Goal: Transaction & Acquisition: Book appointment/travel/reservation

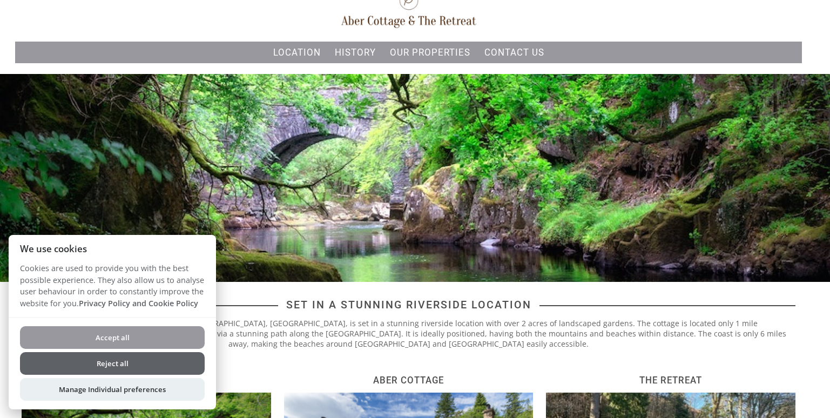
scroll to position [49, 0]
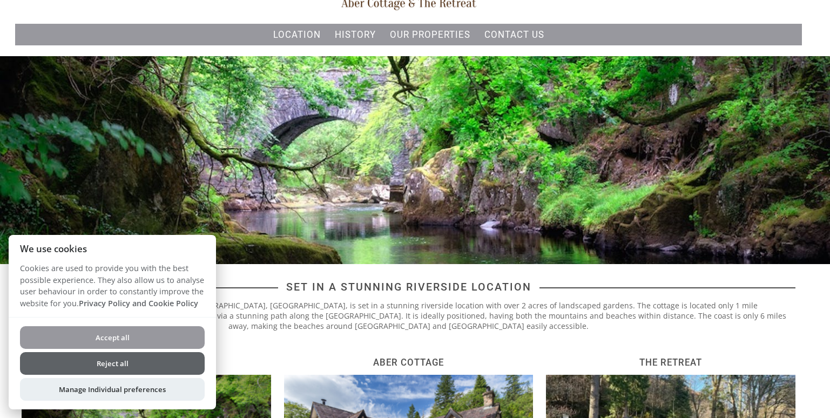
click at [142, 369] on button "Reject all" at bounding box center [112, 363] width 185 height 23
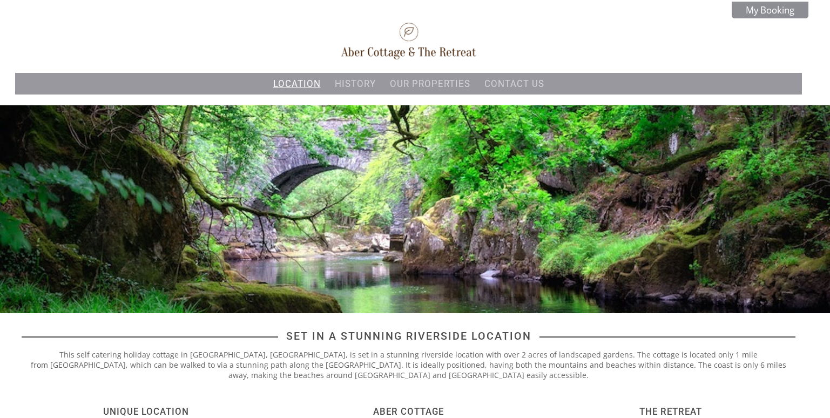
click at [301, 80] on link "Location" at bounding box center [297, 83] width 48 height 11
click at [302, 82] on link "Location" at bounding box center [297, 83] width 48 height 11
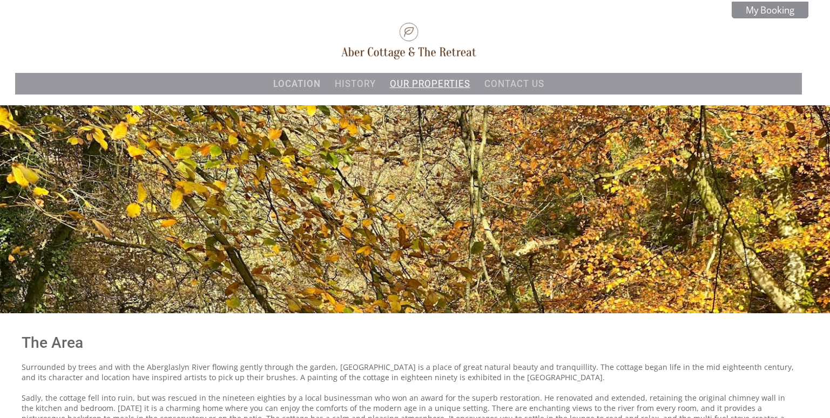
click at [437, 85] on link "Our properties" at bounding box center [430, 83] width 80 height 11
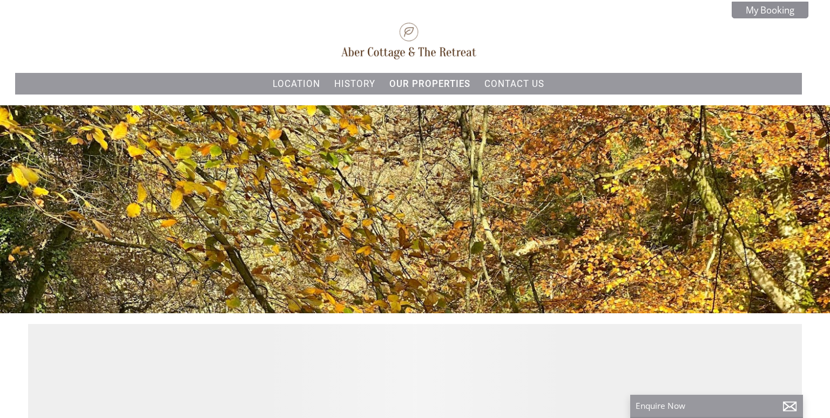
scroll to position [0, 10]
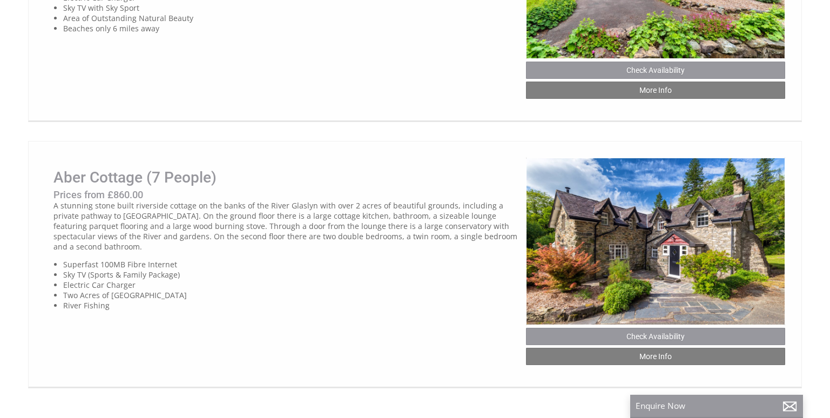
scroll to position [933, 0]
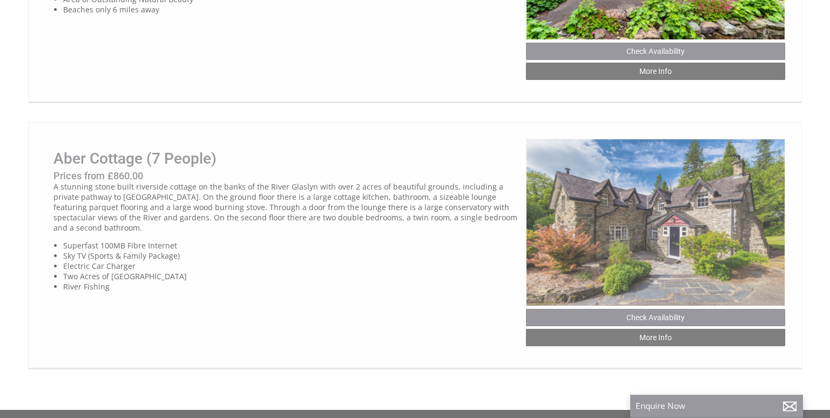
click at [652, 222] on img at bounding box center [655, 223] width 259 height 168
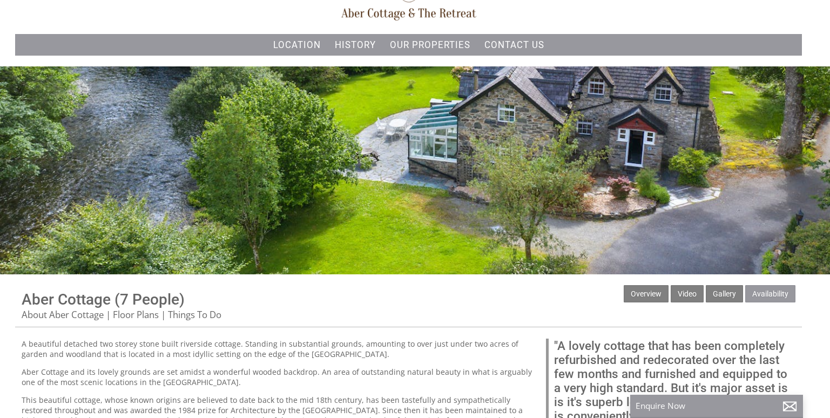
scroll to position [35, 0]
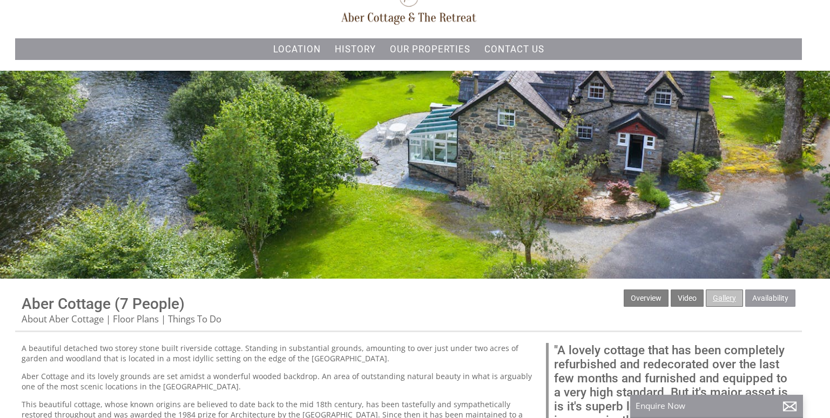
click at [730, 292] on link "Gallery" at bounding box center [724, 297] width 37 height 17
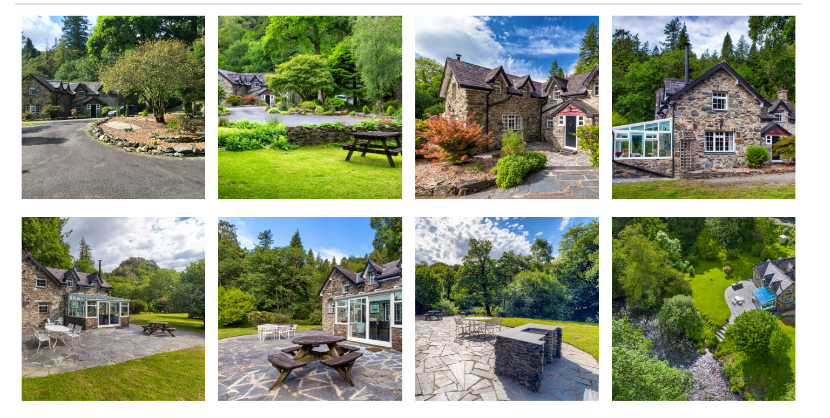
scroll to position [342, 0]
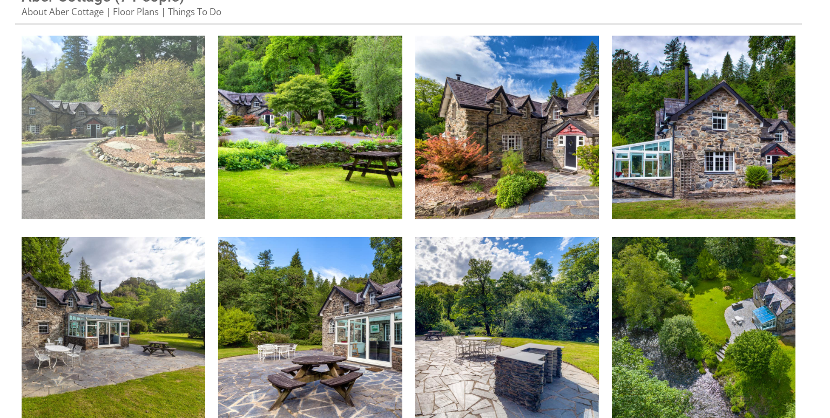
click at [161, 112] on img at bounding box center [114, 128] width 184 height 184
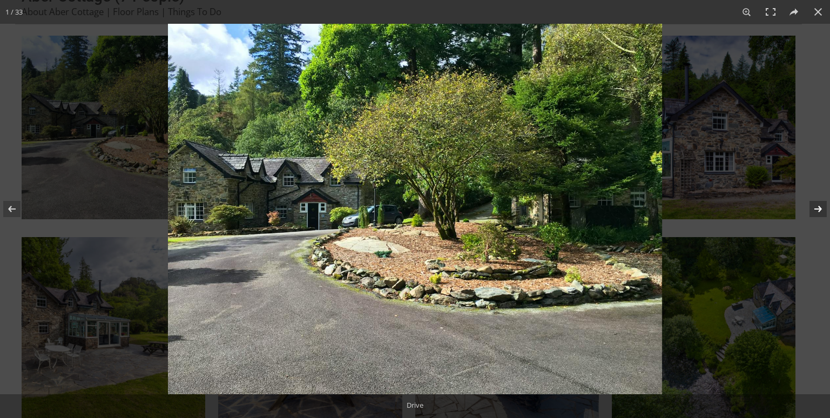
click at [823, 212] on button at bounding box center [811, 209] width 38 height 54
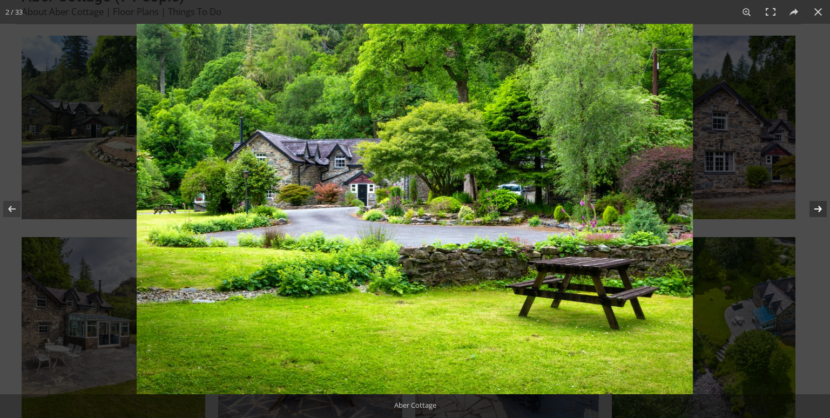
click at [823, 212] on button at bounding box center [811, 209] width 38 height 54
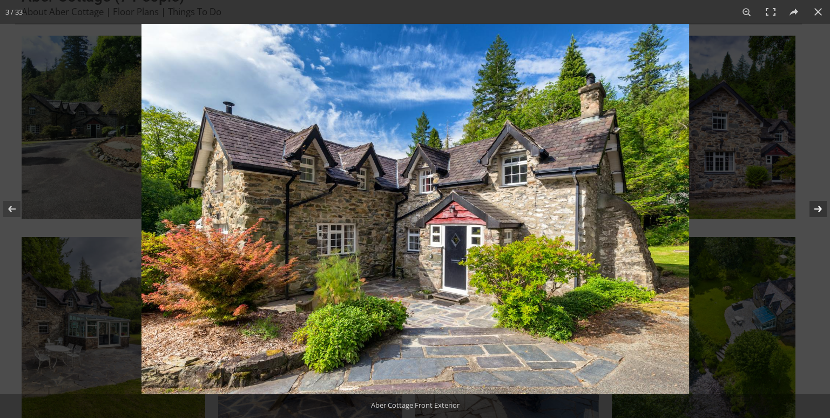
click at [823, 212] on button at bounding box center [811, 209] width 38 height 54
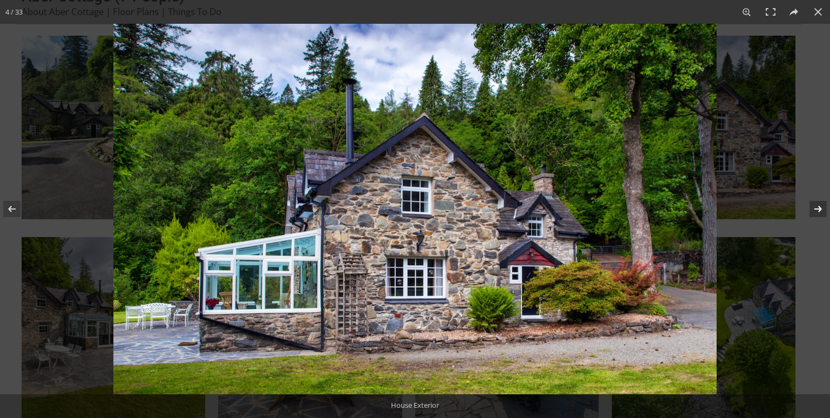
click at [823, 212] on button at bounding box center [811, 209] width 38 height 54
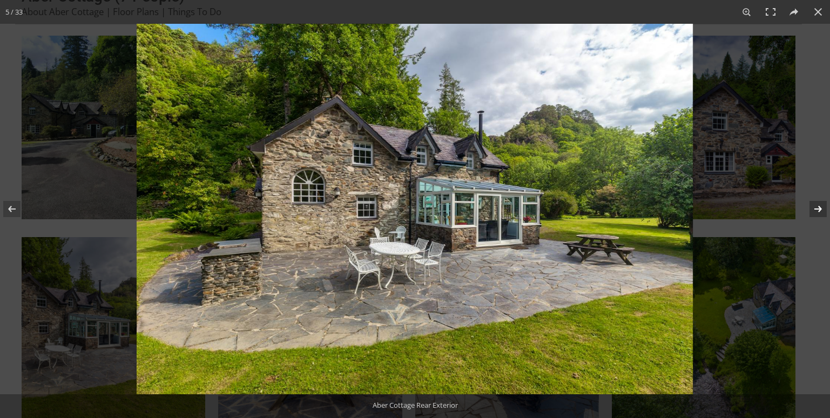
click at [823, 212] on button at bounding box center [811, 209] width 38 height 54
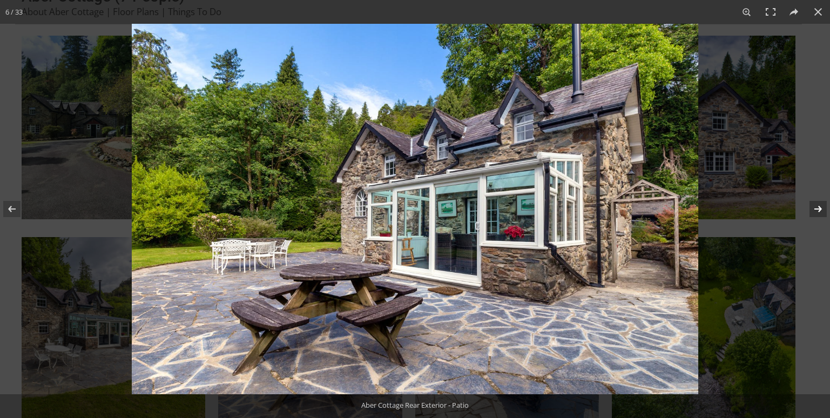
click at [823, 212] on button at bounding box center [811, 209] width 38 height 54
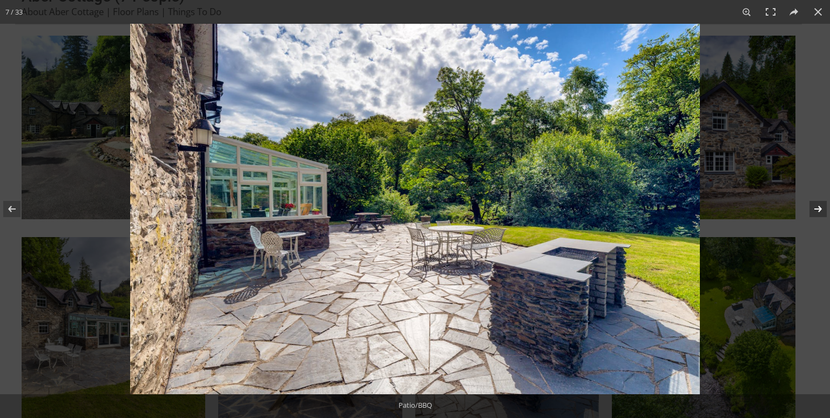
click at [823, 212] on button at bounding box center [811, 209] width 38 height 54
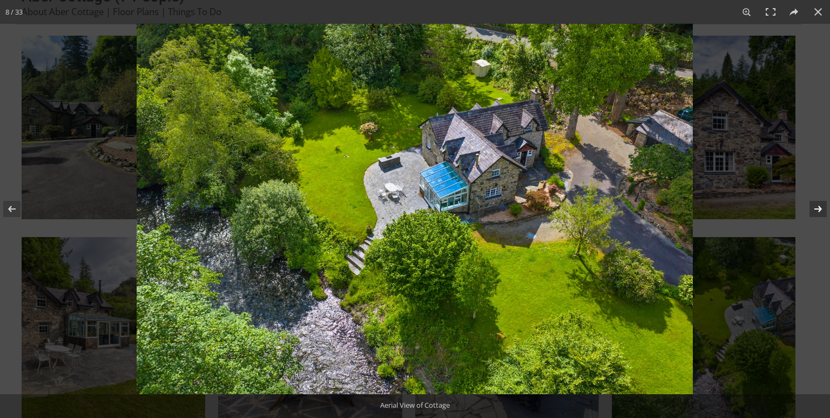
click at [817, 207] on button at bounding box center [811, 209] width 38 height 54
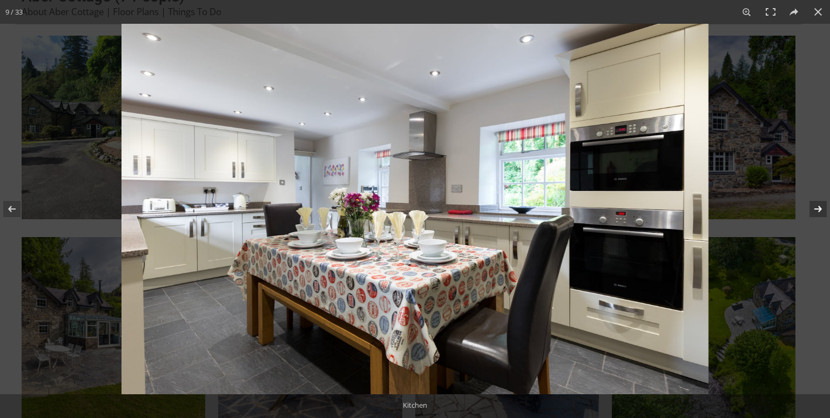
click at [817, 207] on button at bounding box center [811, 209] width 38 height 54
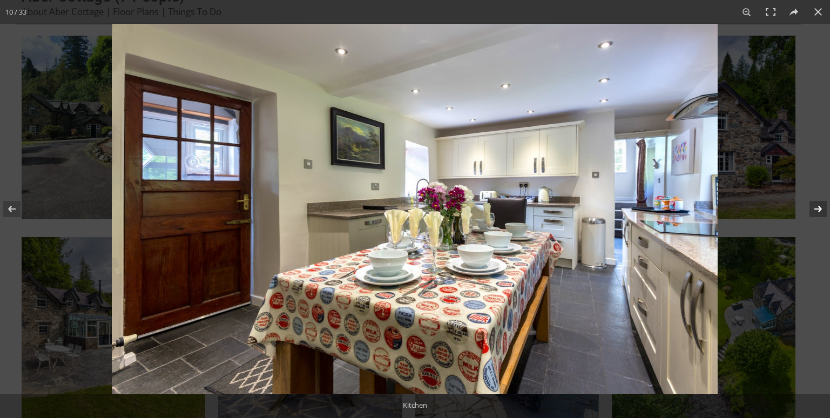
click at [817, 207] on button at bounding box center [811, 209] width 38 height 54
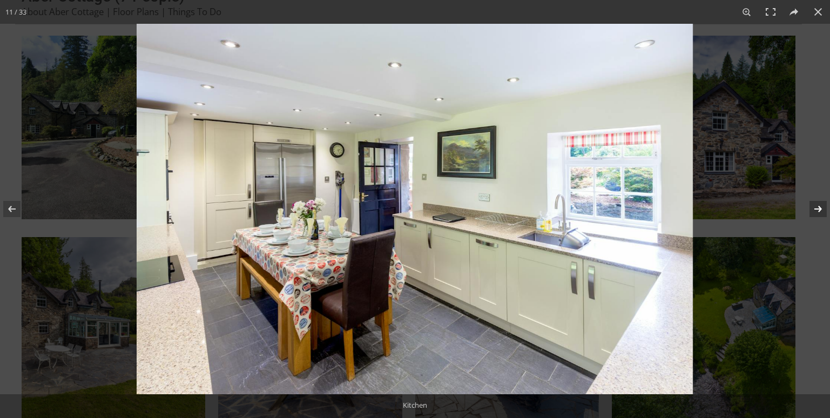
click at [817, 207] on button at bounding box center [811, 209] width 38 height 54
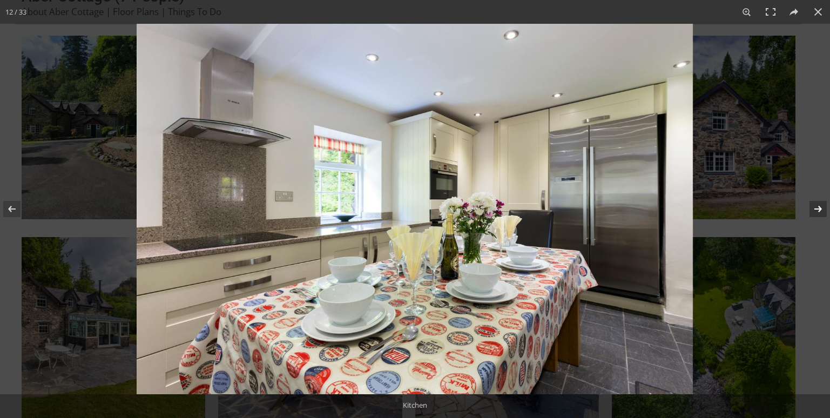
click at [817, 207] on button at bounding box center [811, 209] width 38 height 54
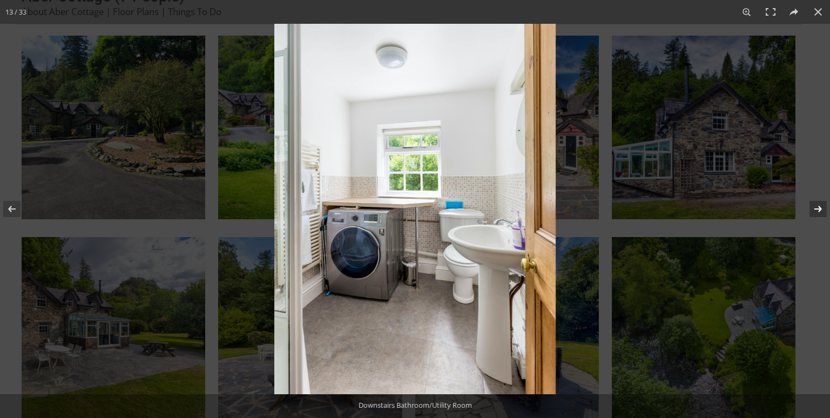
click at [817, 207] on button at bounding box center [811, 209] width 38 height 54
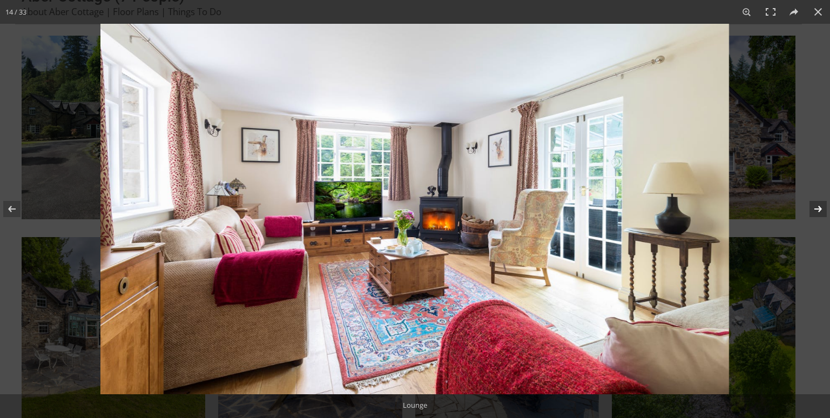
click at [817, 207] on button at bounding box center [811, 209] width 38 height 54
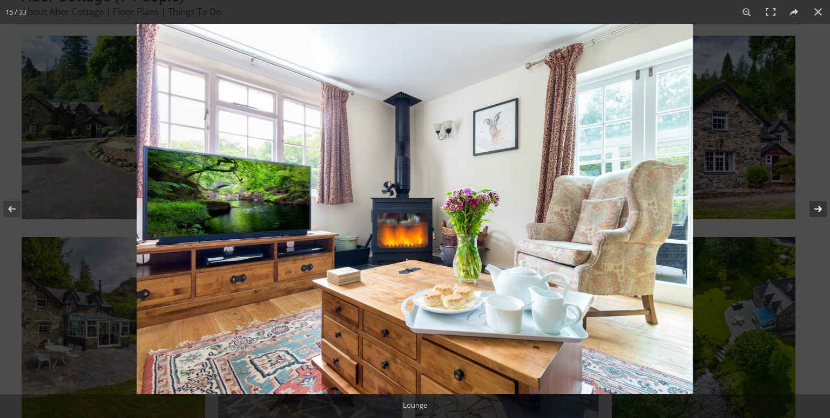
click at [817, 207] on button at bounding box center [811, 209] width 38 height 54
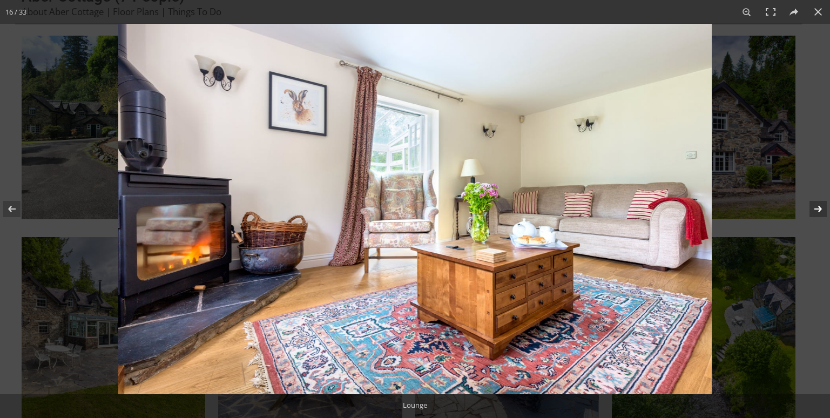
click at [817, 207] on button at bounding box center [811, 209] width 38 height 54
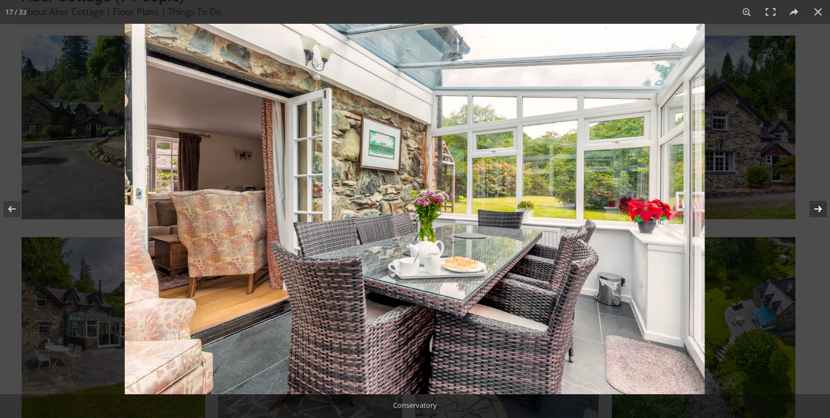
click at [817, 207] on button at bounding box center [811, 209] width 38 height 54
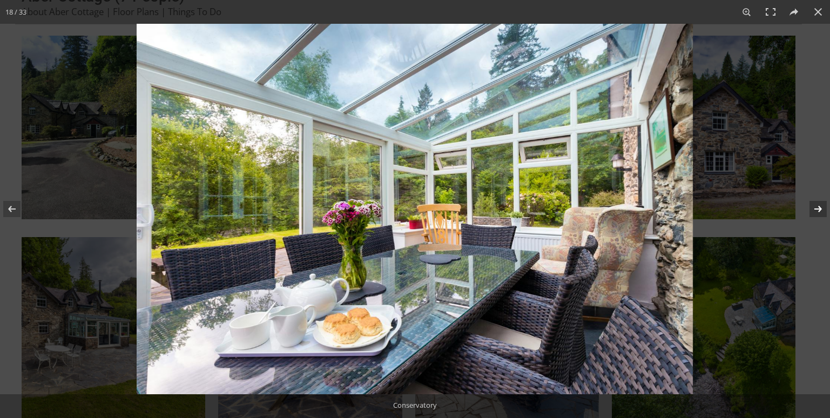
click at [817, 207] on button at bounding box center [811, 209] width 38 height 54
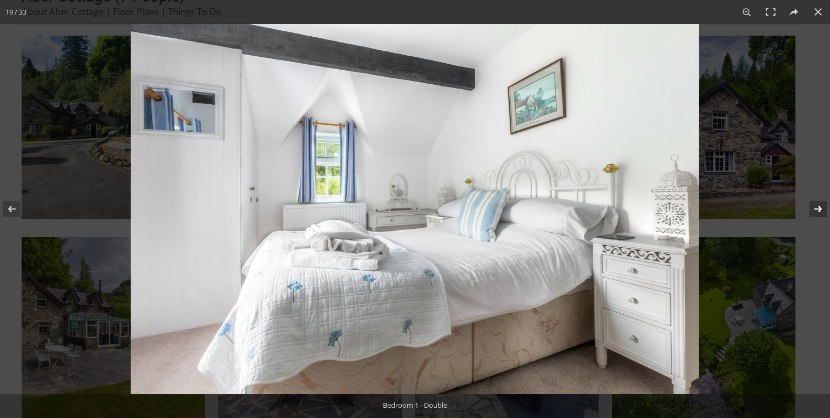
click at [817, 207] on button at bounding box center [811, 209] width 38 height 54
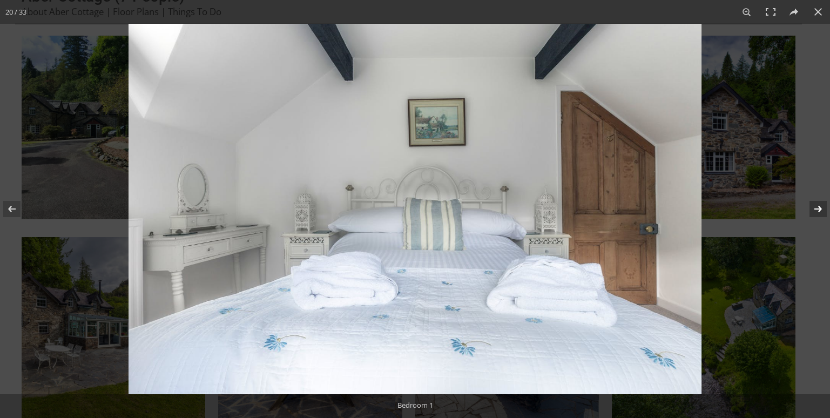
click at [817, 207] on button at bounding box center [811, 209] width 38 height 54
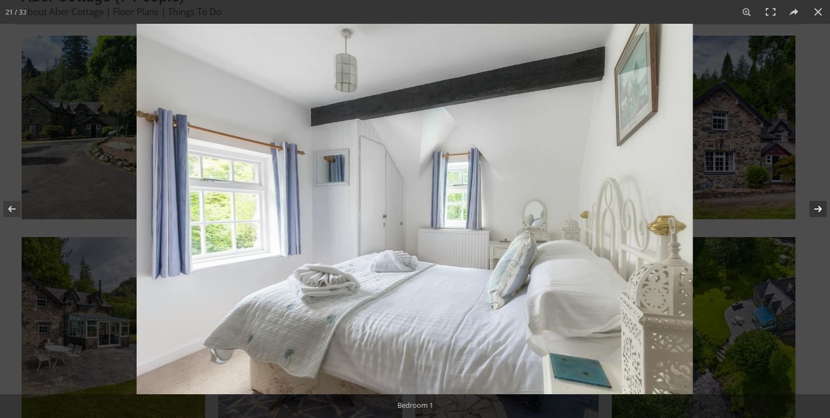
click at [817, 207] on button at bounding box center [811, 209] width 38 height 54
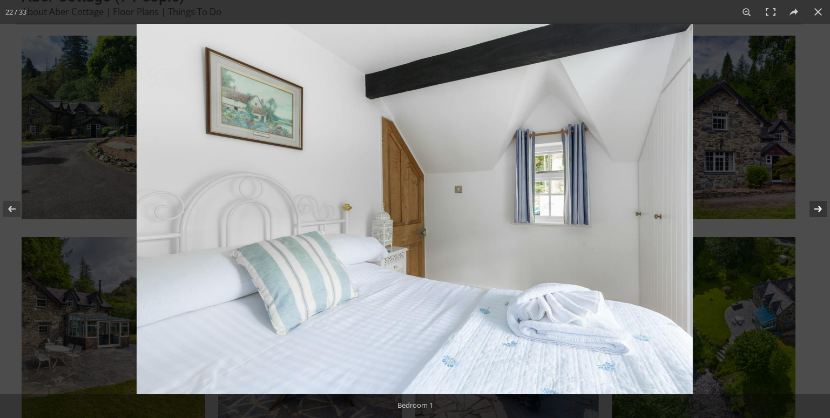
click at [817, 207] on button at bounding box center [811, 209] width 38 height 54
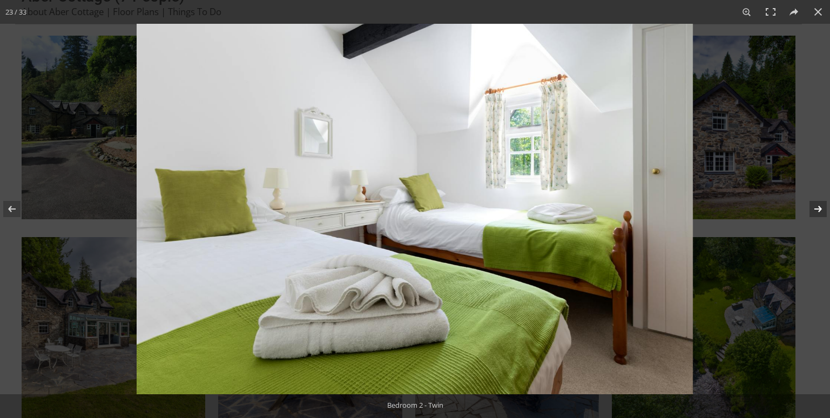
click at [817, 207] on button at bounding box center [811, 209] width 38 height 54
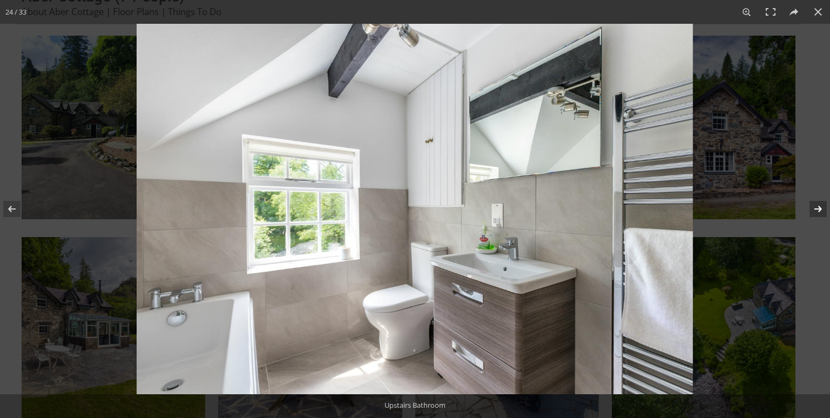
click at [817, 207] on button at bounding box center [811, 209] width 38 height 54
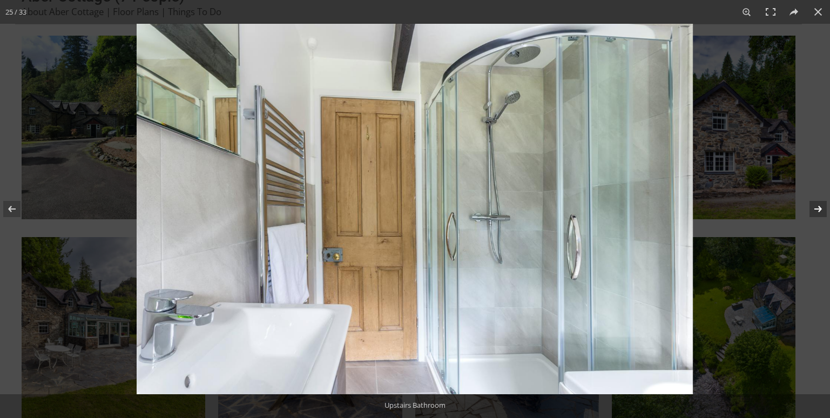
click at [817, 207] on button at bounding box center [811, 209] width 38 height 54
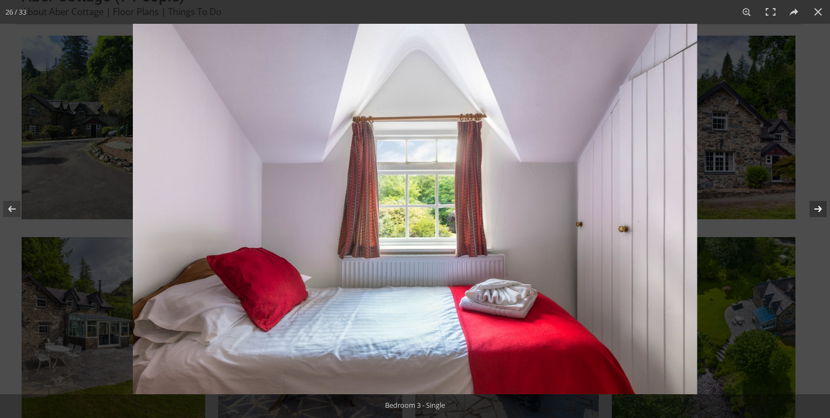
click at [817, 207] on button at bounding box center [811, 209] width 38 height 54
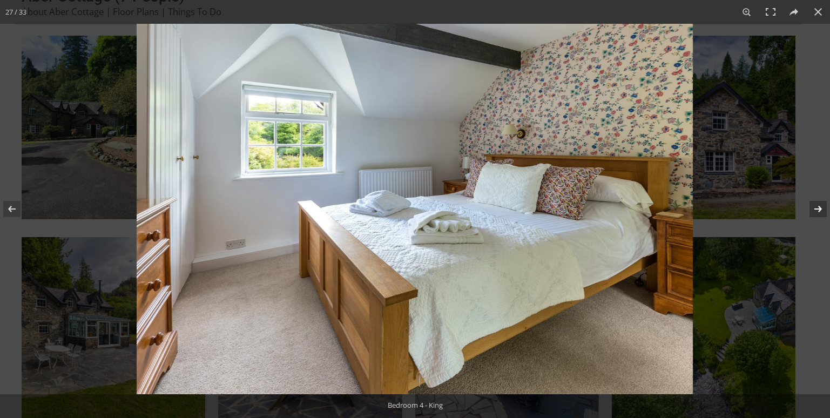
click at [817, 207] on button at bounding box center [811, 209] width 38 height 54
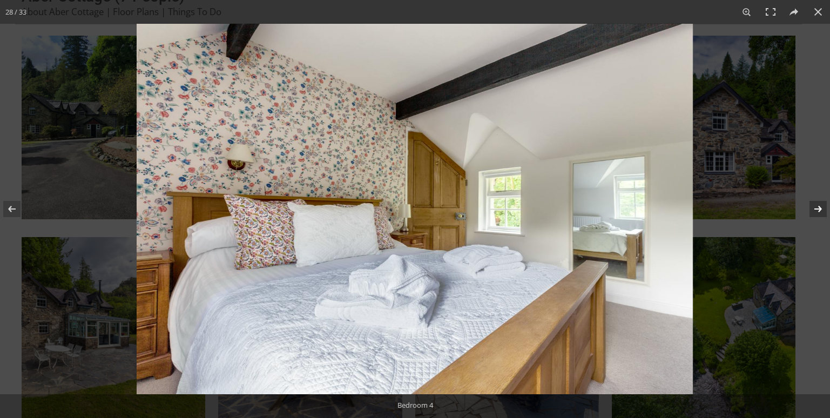
click at [817, 207] on button at bounding box center [811, 209] width 38 height 54
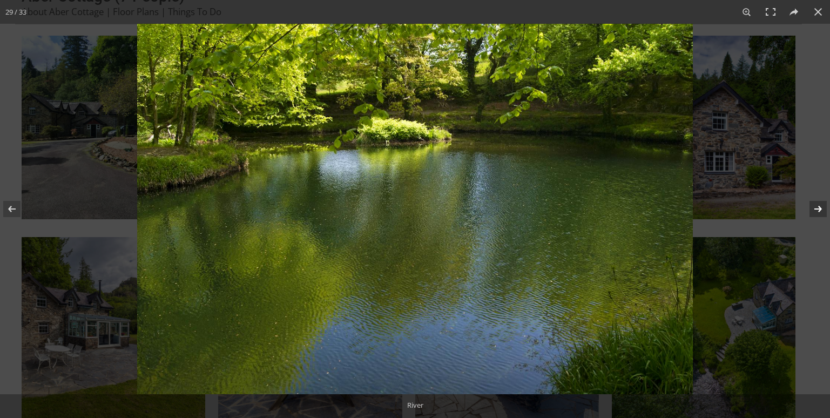
click at [817, 207] on button at bounding box center [811, 209] width 38 height 54
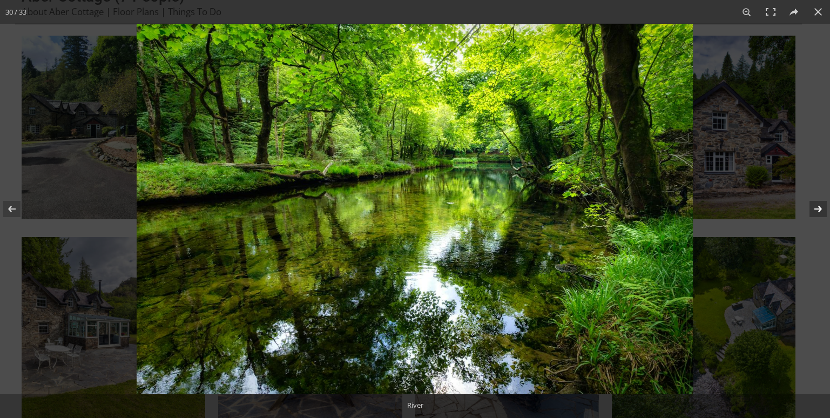
click at [817, 207] on button at bounding box center [811, 209] width 38 height 54
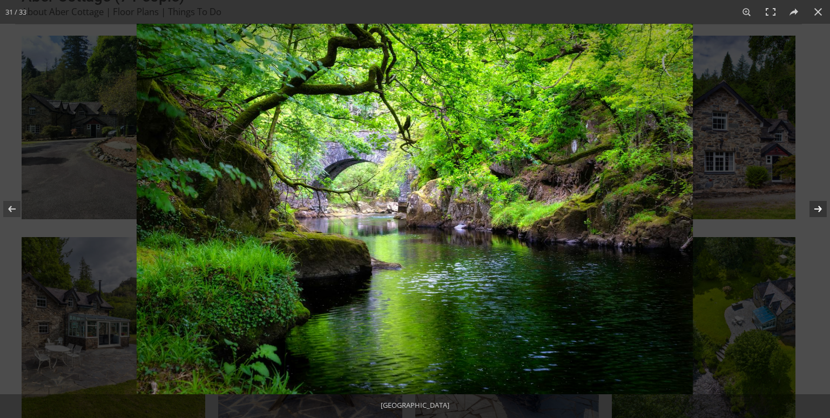
click at [817, 207] on button at bounding box center [811, 209] width 38 height 54
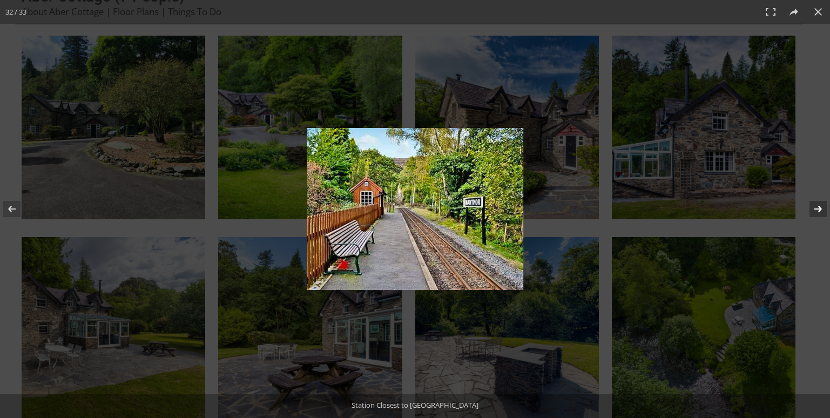
click at [817, 207] on button at bounding box center [811, 209] width 38 height 54
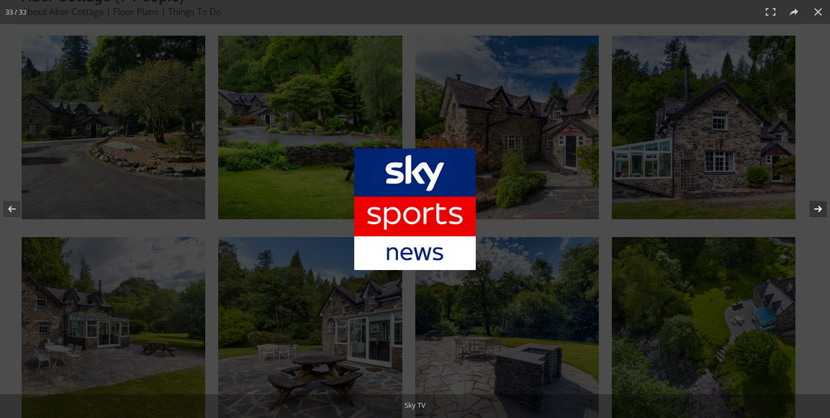
click at [817, 207] on button at bounding box center [811, 209] width 38 height 54
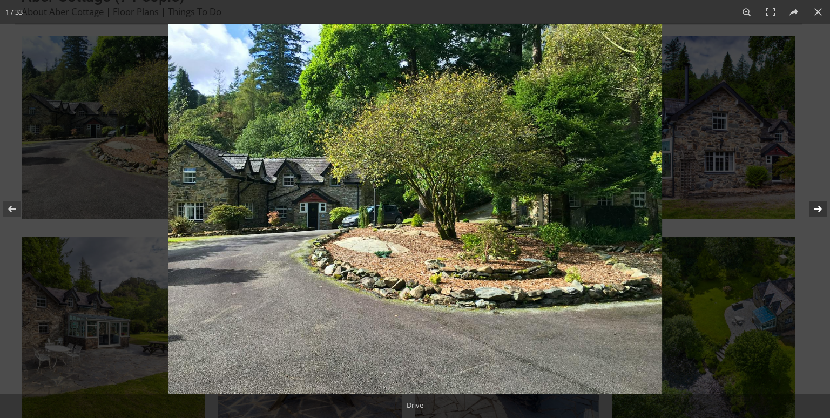
click at [817, 207] on button at bounding box center [811, 209] width 38 height 54
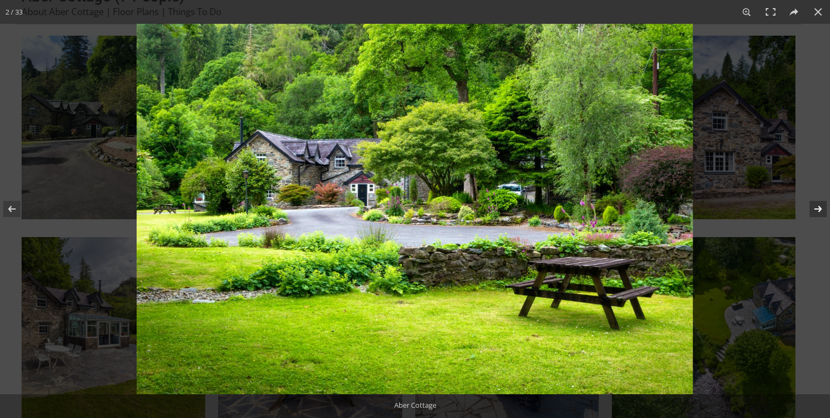
click at [817, 207] on button at bounding box center [811, 209] width 38 height 54
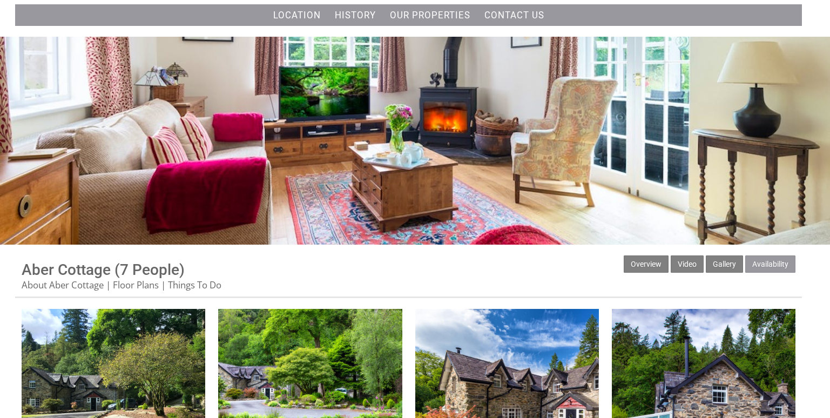
scroll to position [0, 0]
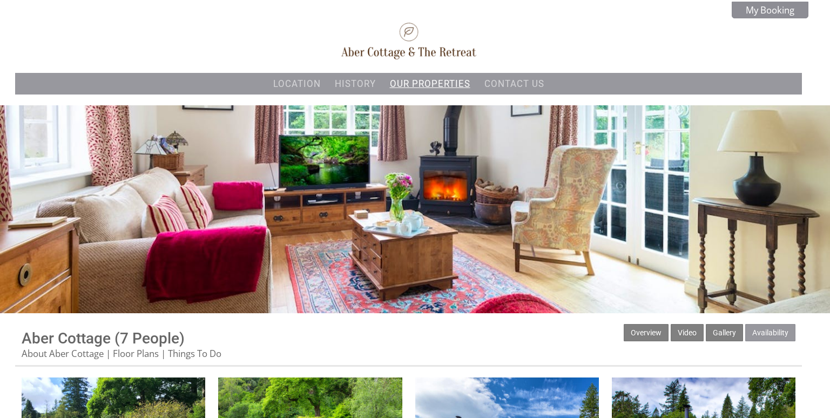
click at [419, 83] on link "Our properties" at bounding box center [430, 83] width 80 height 11
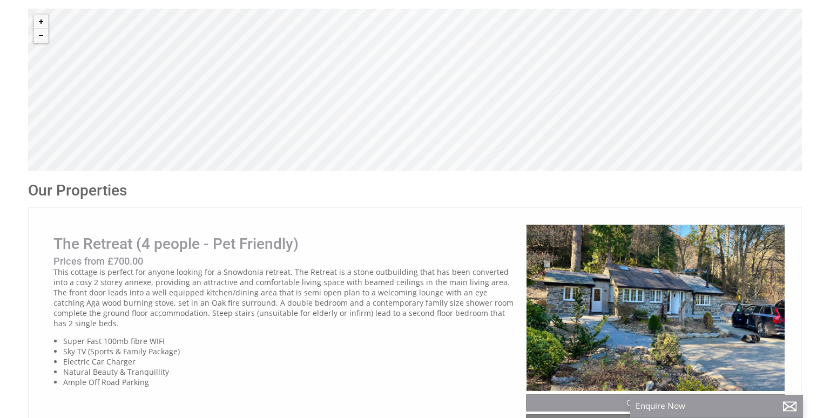
scroll to position [425, 0]
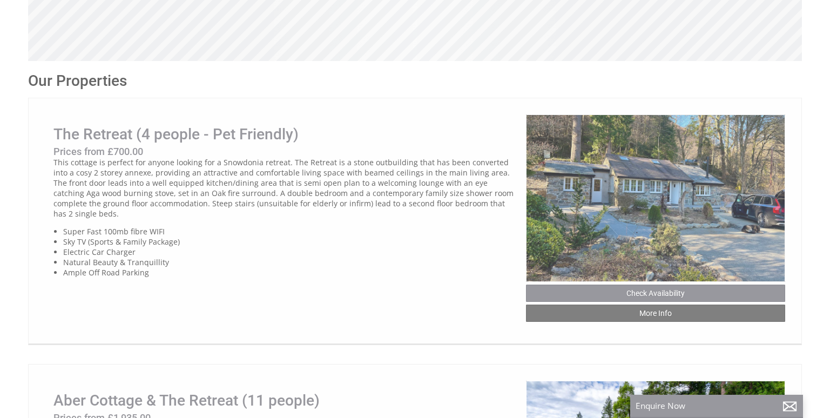
click at [641, 205] on img at bounding box center [655, 198] width 259 height 168
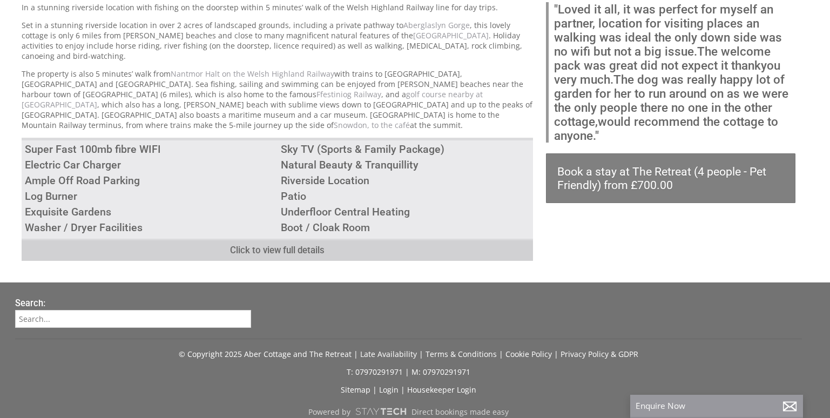
scroll to position [226, 0]
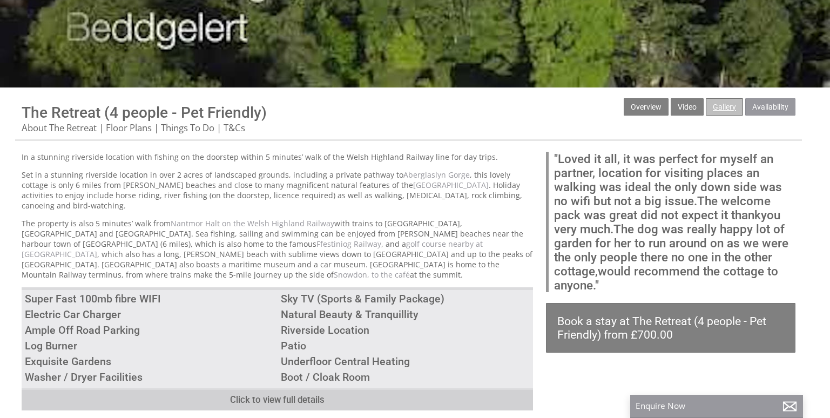
click at [730, 106] on link "Gallery" at bounding box center [724, 106] width 37 height 17
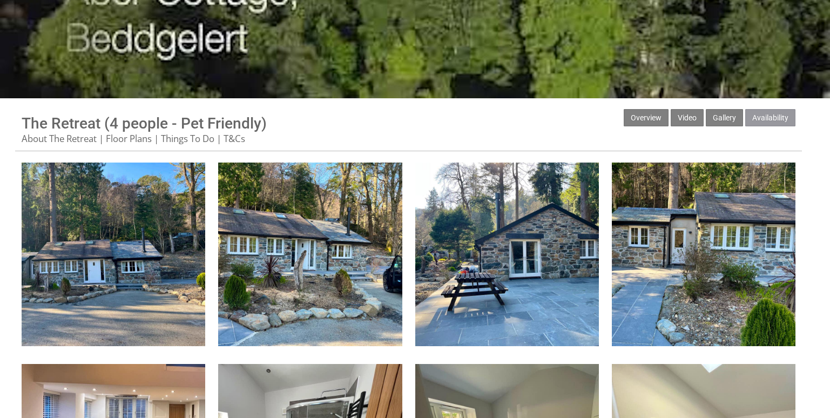
scroll to position [222, 0]
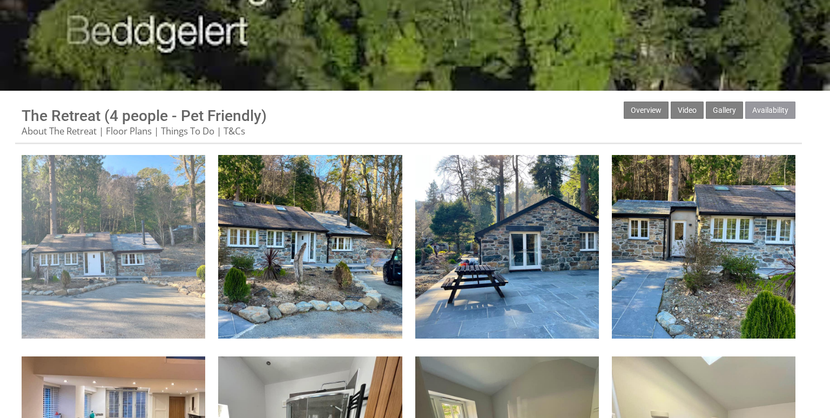
click at [167, 225] on img at bounding box center [114, 247] width 184 height 184
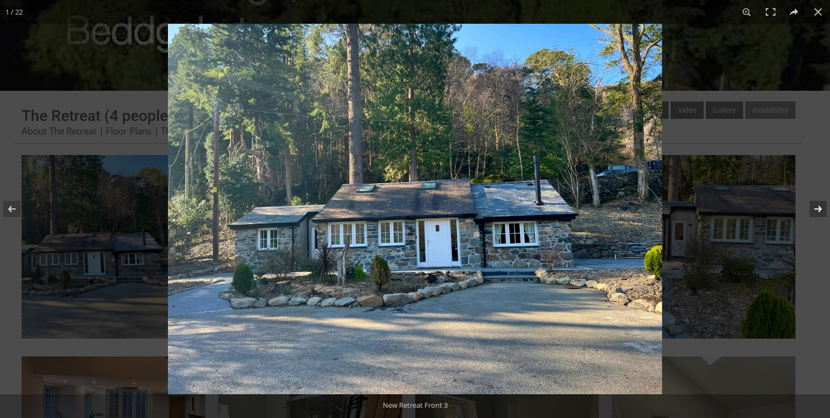
click at [816, 207] on button at bounding box center [811, 209] width 38 height 54
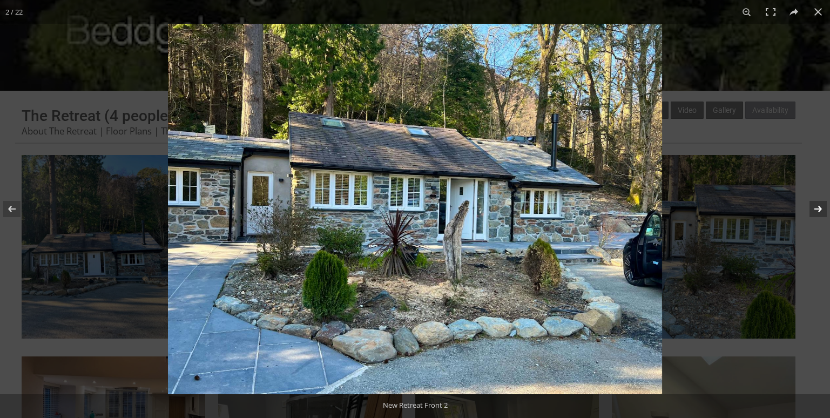
click at [816, 207] on button at bounding box center [811, 209] width 38 height 54
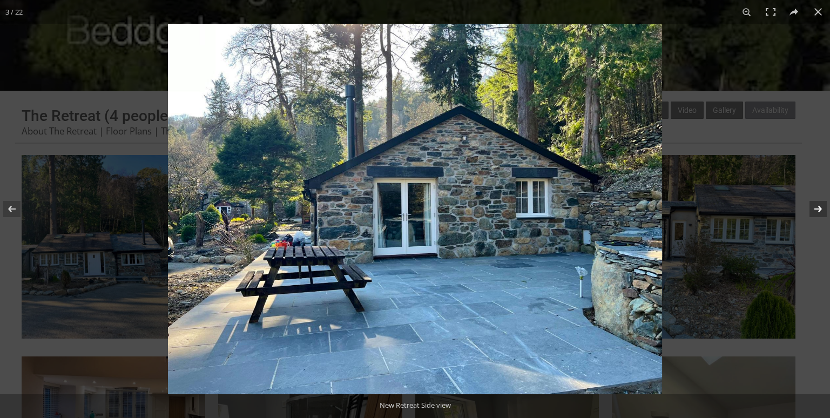
click at [816, 207] on button at bounding box center [811, 209] width 38 height 54
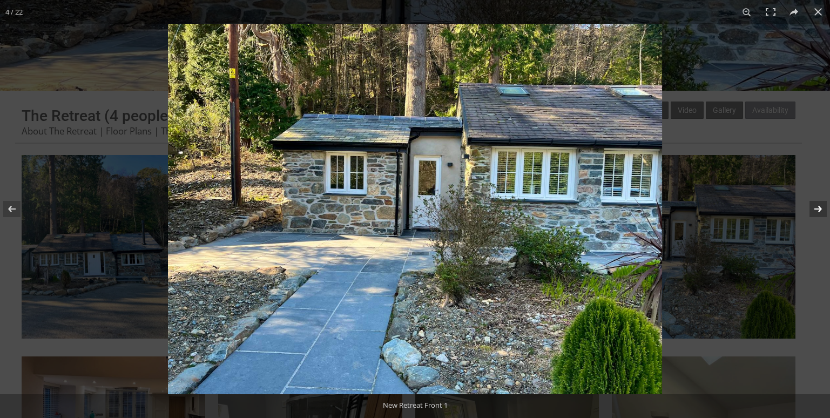
click at [816, 207] on button at bounding box center [811, 209] width 38 height 54
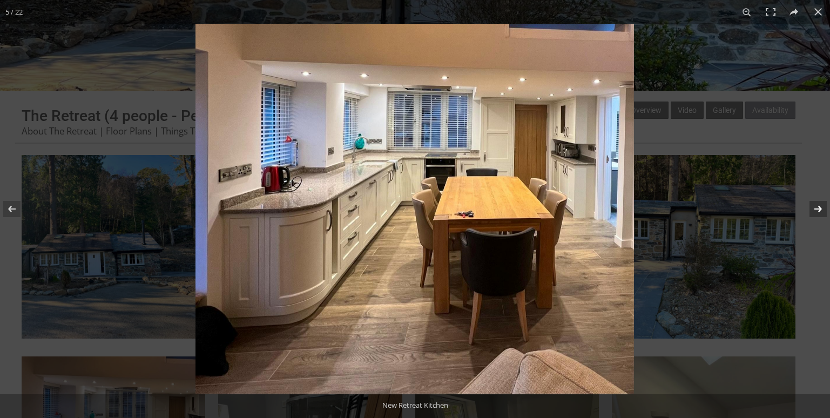
click at [816, 207] on button at bounding box center [811, 209] width 38 height 54
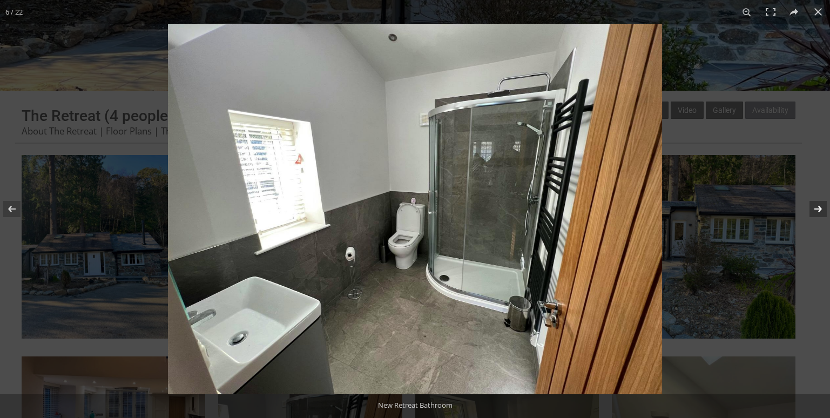
click at [816, 207] on button at bounding box center [811, 209] width 38 height 54
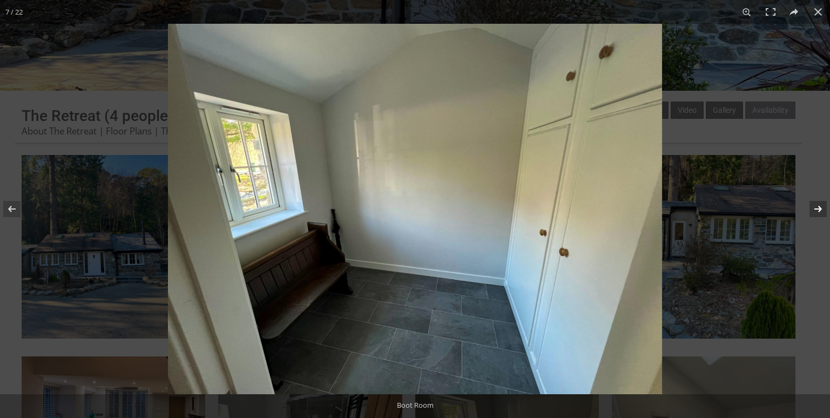
click at [816, 207] on button at bounding box center [811, 209] width 38 height 54
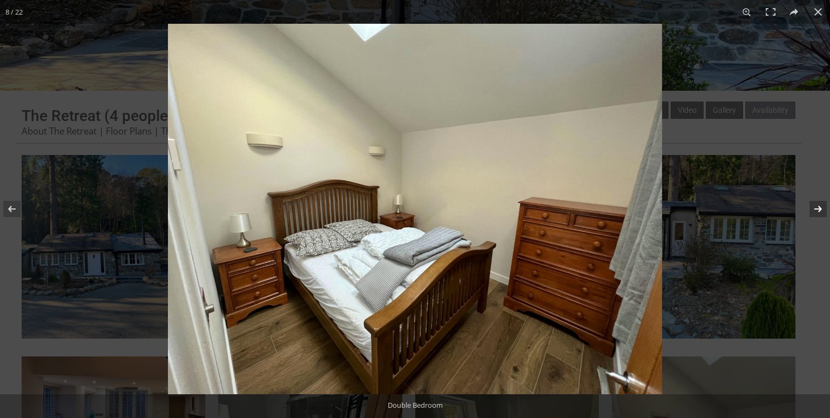
click at [816, 207] on button at bounding box center [811, 209] width 38 height 54
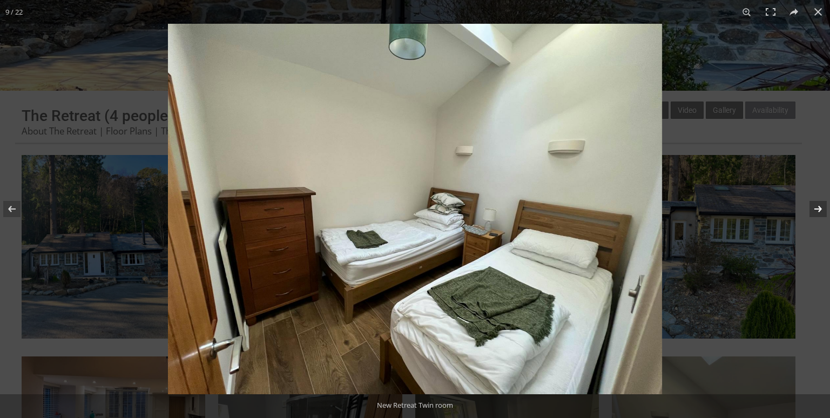
click at [816, 207] on button at bounding box center [811, 209] width 38 height 54
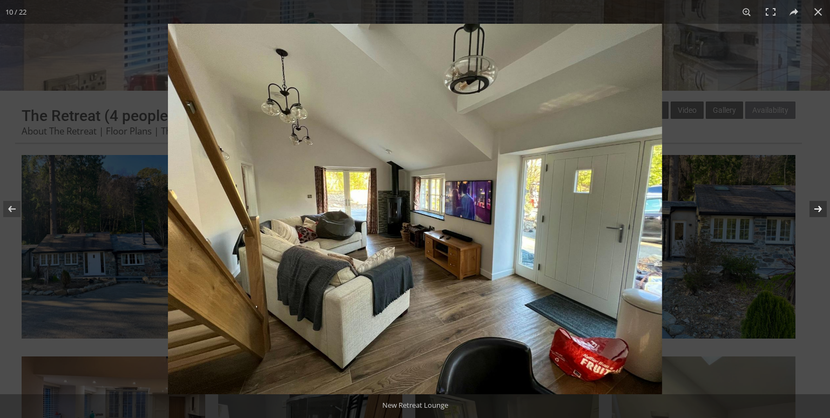
click at [816, 207] on button at bounding box center [811, 209] width 38 height 54
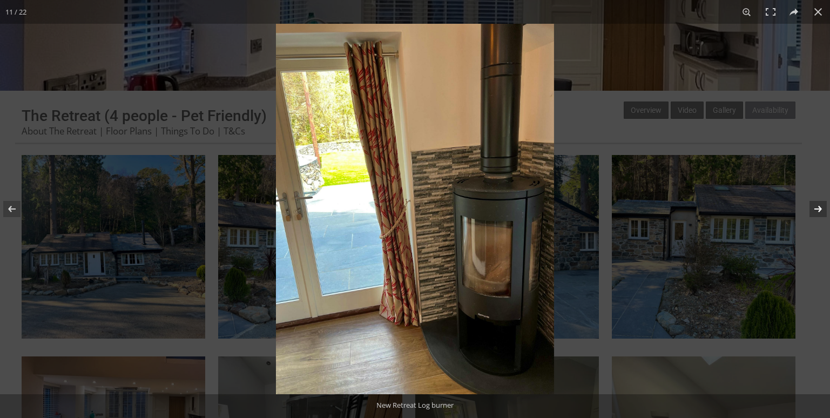
click at [816, 207] on button at bounding box center [811, 209] width 38 height 54
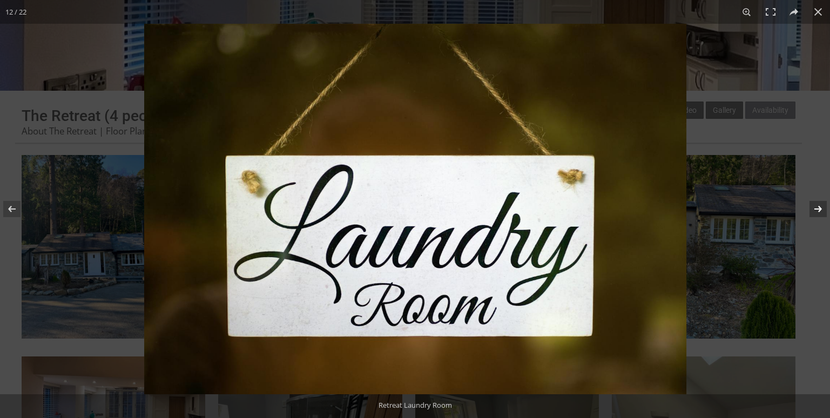
click at [816, 207] on button at bounding box center [811, 209] width 38 height 54
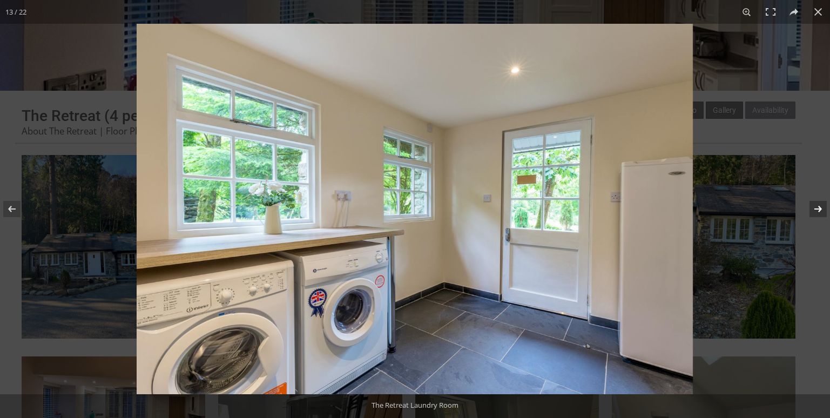
click at [816, 207] on button at bounding box center [811, 209] width 38 height 54
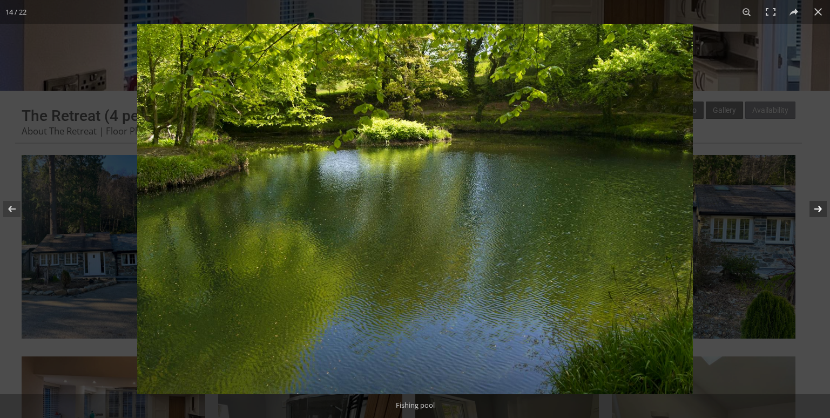
click at [816, 207] on button at bounding box center [811, 209] width 38 height 54
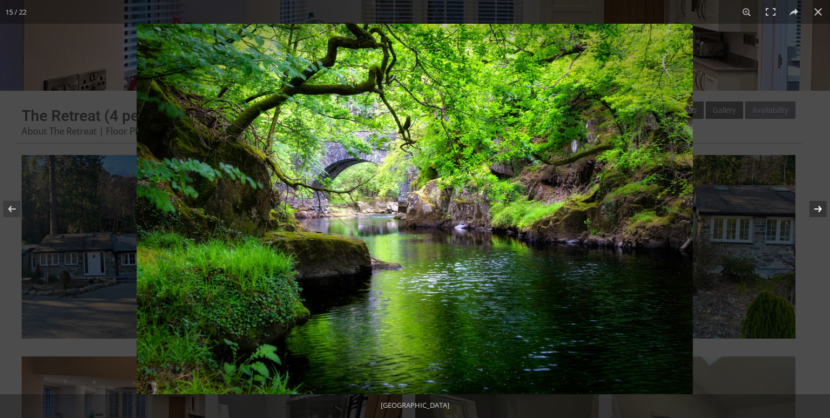
click at [816, 207] on button at bounding box center [811, 209] width 38 height 54
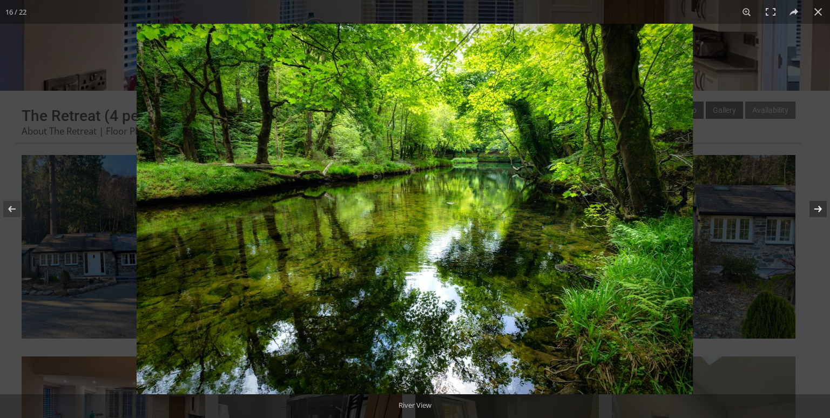
click at [816, 207] on button at bounding box center [811, 209] width 38 height 54
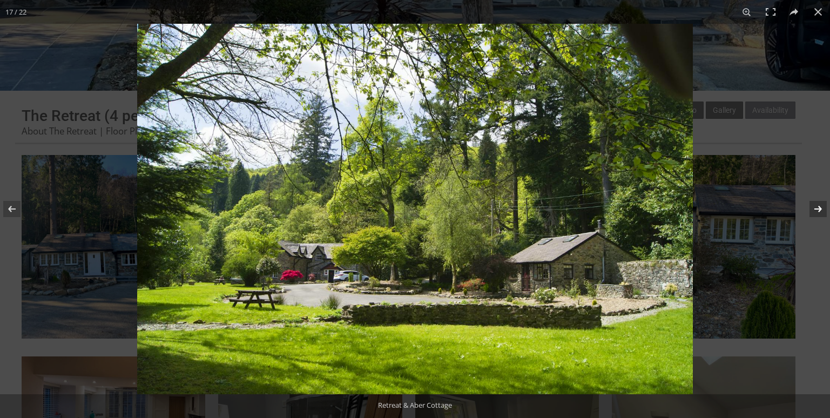
click at [816, 210] on button at bounding box center [811, 209] width 38 height 54
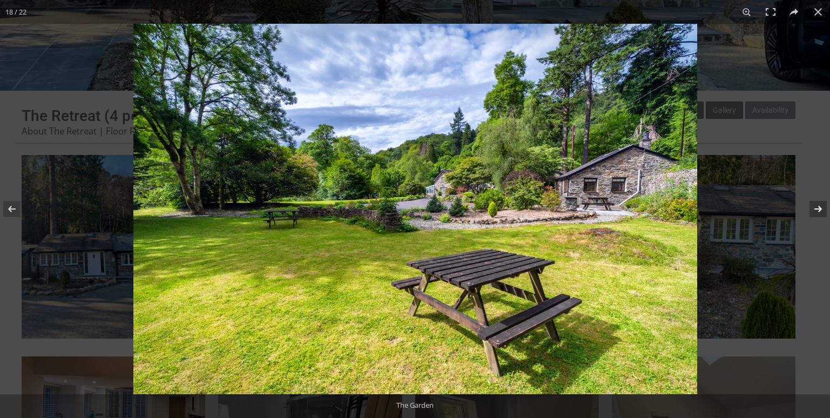
click at [816, 210] on button at bounding box center [811, 209] width 38 height 54
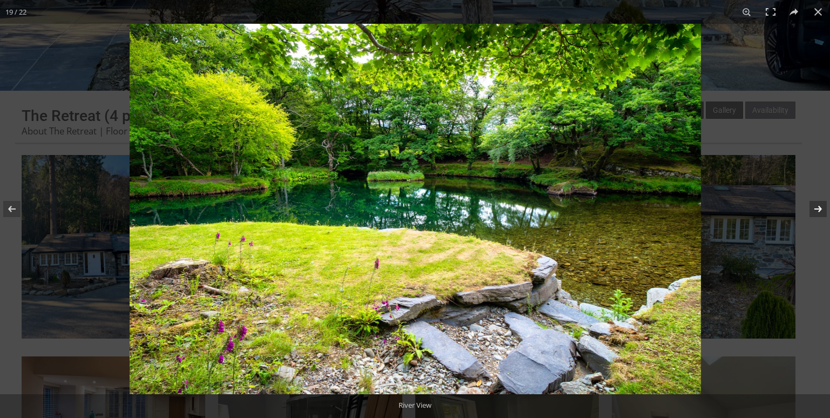
click at [816, 210] on button at bounding box center [811, 209] width 38 height 54
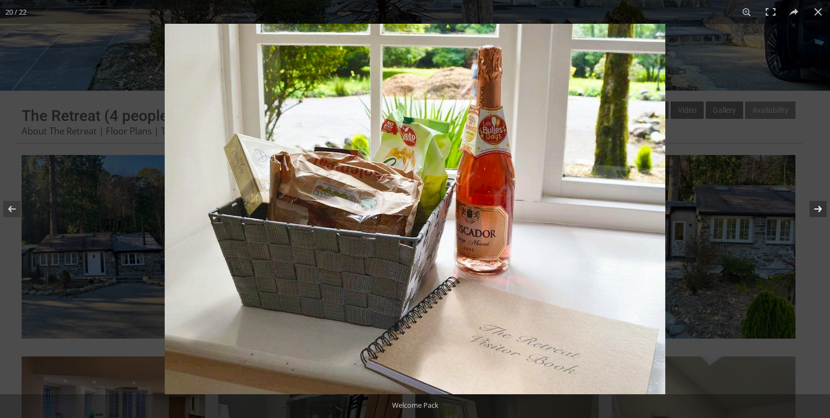
click at [815, 211] on button at bounding box center [811, 209] width 38 height 54
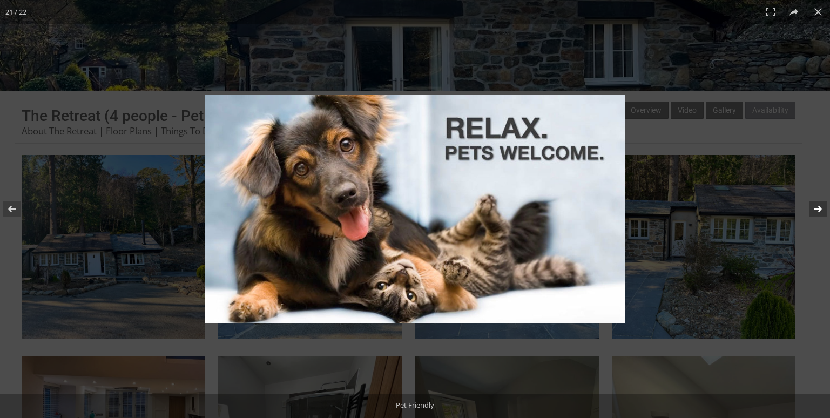
click at [814, 210] on button at bounding box center [811, 209] width 38 height 54
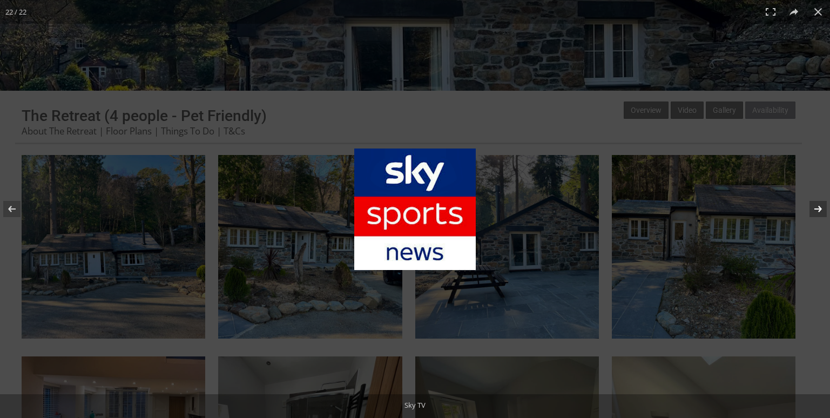
click at [814, 209] on button at bounding box center [811, 209] width 38 height 54
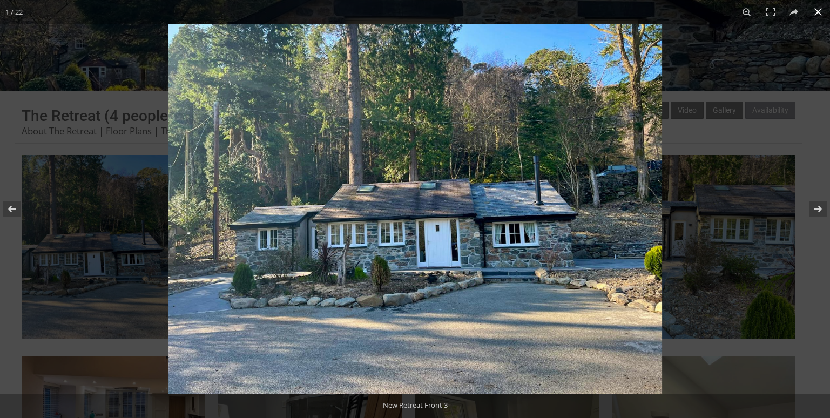
click at [818, 16] on button at bounding box center [818, 12] width 24 height 24
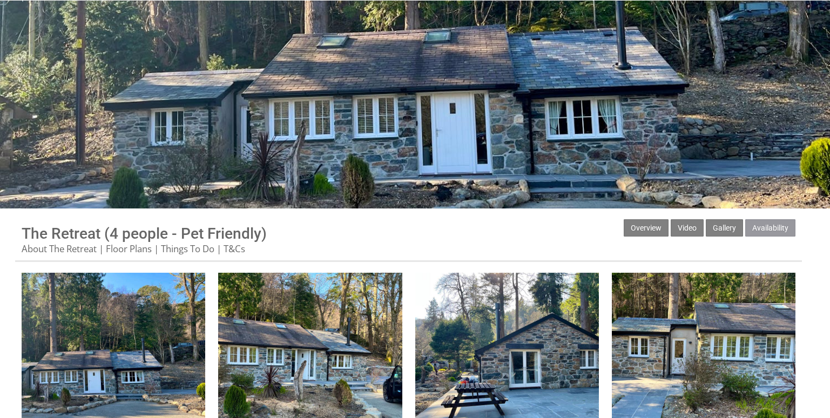
scroll to position [0, 0]
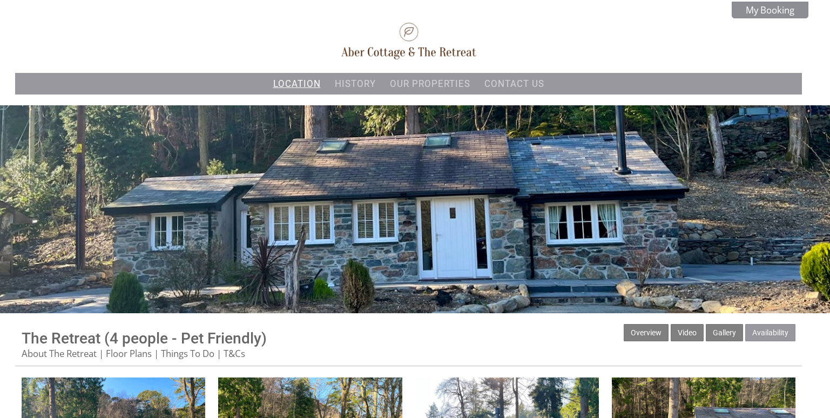
click at [300, 86] on link "Location" at bounding box center [297, 83] width 48 height 11
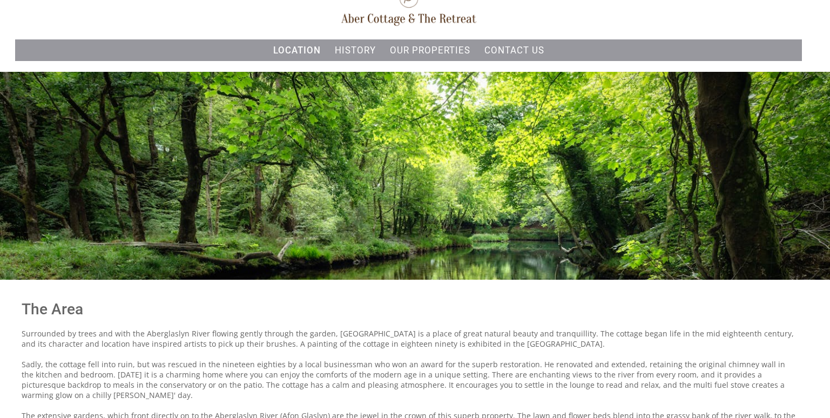
scroll to position [13, 0]
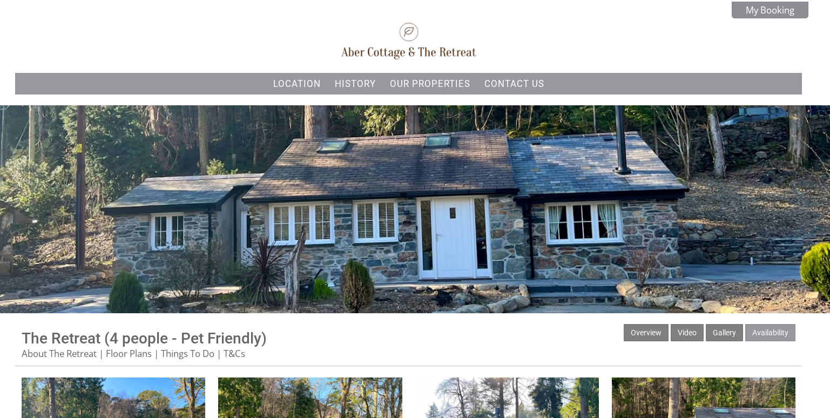
scroll to position [226, 0]
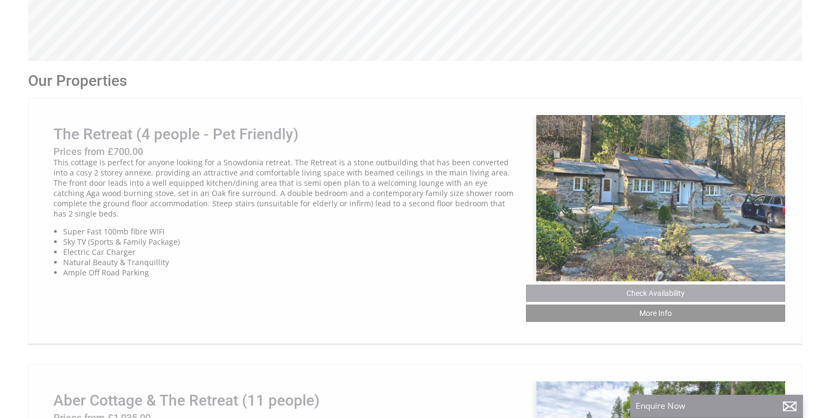
scroll to position [0, 10]
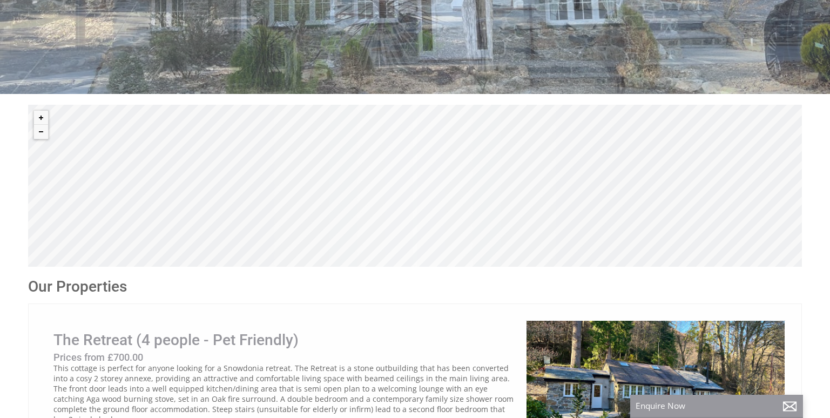
scroll to position [221, 0]
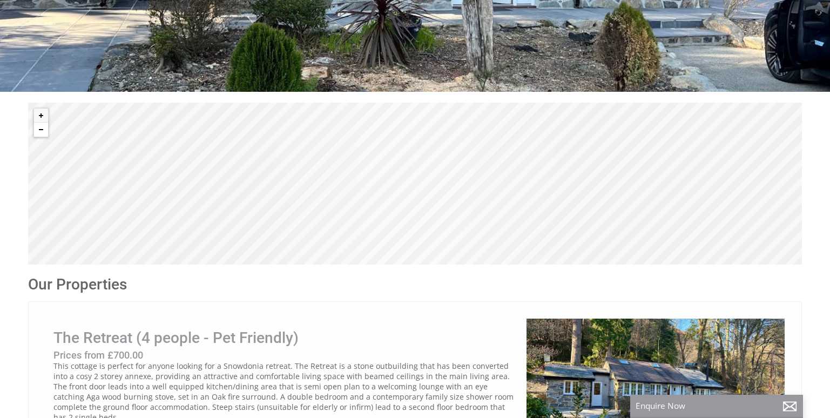
click at [39, 130] on button "Zoom out" at bounding box center [41, 130] width 14 height 14
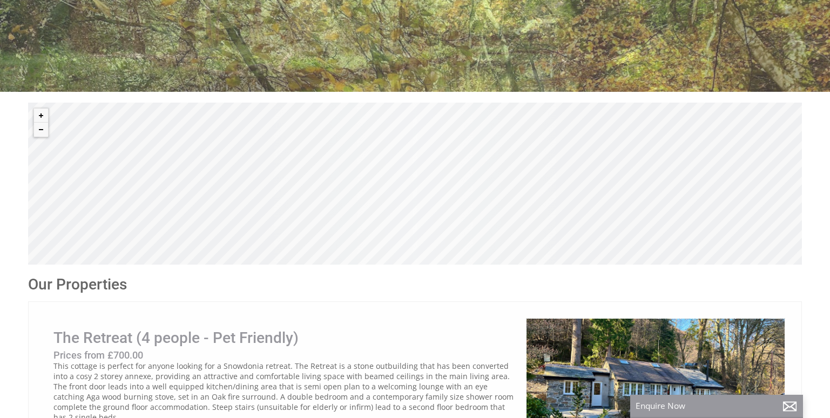
drag, startPoint x: 268, startPoint y: 146, endPoint x: 290, endPoint y: 247, distance: 102.8
click at [290, 247] on div "© MapTiler © OpenStreetMap contributors" at bounding box center [415, 184] width 774 height 162
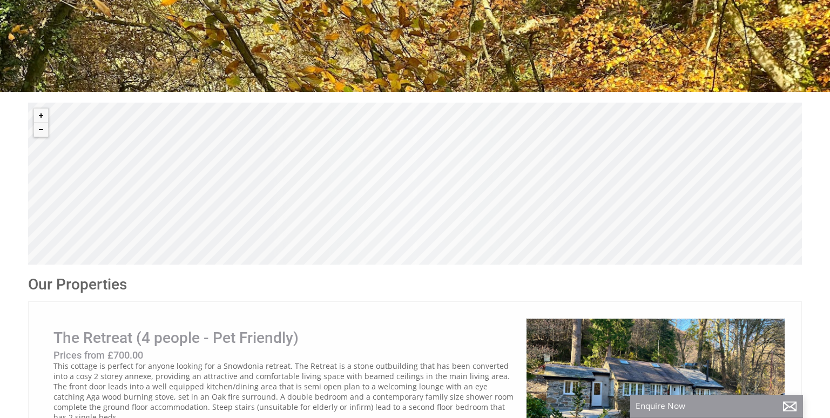
drag, startPoint x: 352, startPoint y: 185, endPoint x: 311, endPoint y: 240, distance: 69.0
click at [311, 240] on div "© MapTiler © OpenStreetMap contributors" at bounding box center [415, 184] width 774 height 162
click at [39, 130] on button "Zoom out" at bounding box center [41, 130] width 14 height 14
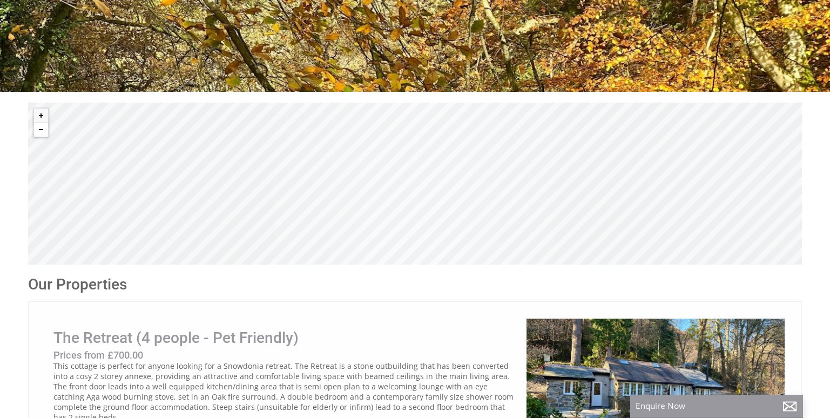
click at [39, 130] on button "Zoom out" at bounding box center [41, 130] width 14 height 14
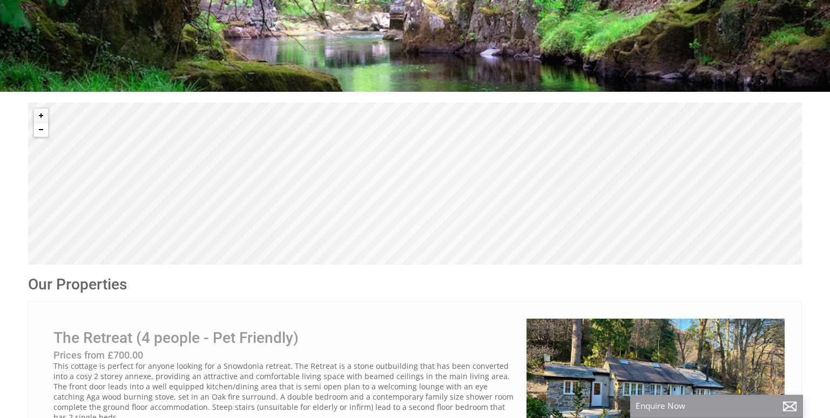
click at [44, 129] on button "Zoom out" at bounding box center [41, 130] width 14 height 14
drag, startPoint x: 457, startPoint y: 148, endPoint x: 443, endPoint y: 205, distance: 58.5
click at [443, 205] on div "© MapTiler © OpenStreetMap contributors" at bounding box center [415, 184] width 774 height 162
drag, startPoint x: 582, startPoint y: 155, endPoint x: 472, endPoint y: 240, distance: 139.3
click at [472, 240] on div "© MapTiler © OpenStreetMap contributors" at bounding box center [415, 184] width 774 height 162
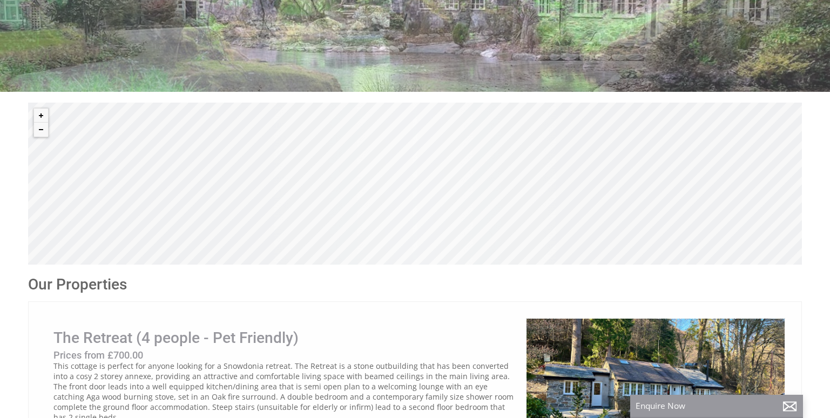
drag, startPoint x: 551, startPoint y: 142, endPoint x: 540, endPoint y: 244, distance: 102.6
click at [540, 244] on div "© MapTiler © OpenStreetMap contributors" at bounding box center [415, 184] width 774 height 162
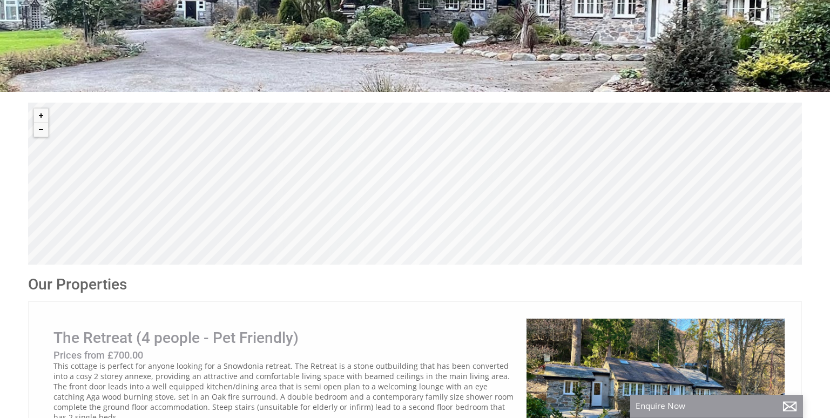
drag, startPoint x: 478, startPoint y: 190, endPoint x: 543, endPoint y: 215, distance: 69.4
click at [538, 221] on div "© MapTiler © OpenStreetMap contributors" at bounding box center [415, 184] width 774 height 162
click at [505, 137] on div "© MapTiler © OpenStreetMap contributors" at bounding box center [415, 184] width 774 height 162
drag, startPoint x: 505, startPoint y: 137, endPoint x: 541, endPoint y: 188, distance: 62.3
click at [541, 188] on div "© MapTiler © OpenStreetMap contributors" at bounding box center [415, 184] width 774 height 162
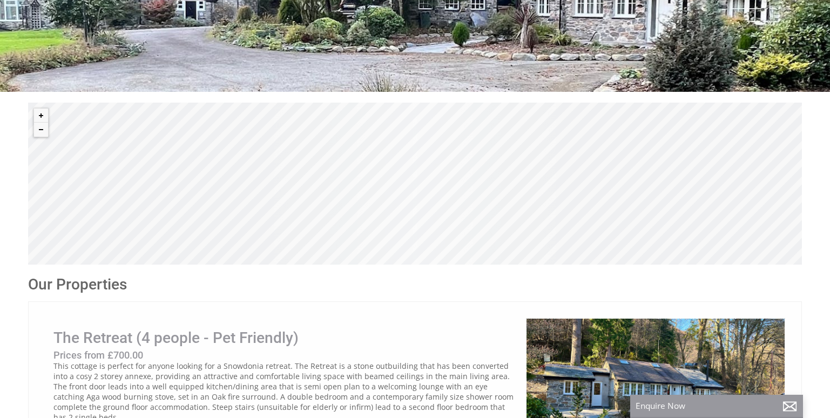
click at [541, 188] on div "© MapTiler © OpenStreetMap contributors" at bounding box center [415, 184] width 774 height 162
click at [447, 171] on div "© MapTiler © OpenStreetMap contributors" at bounding box center [415, 184] width 774 height 162
